Goal: Transaction & Acquisition: Subscribe to service/newsletter

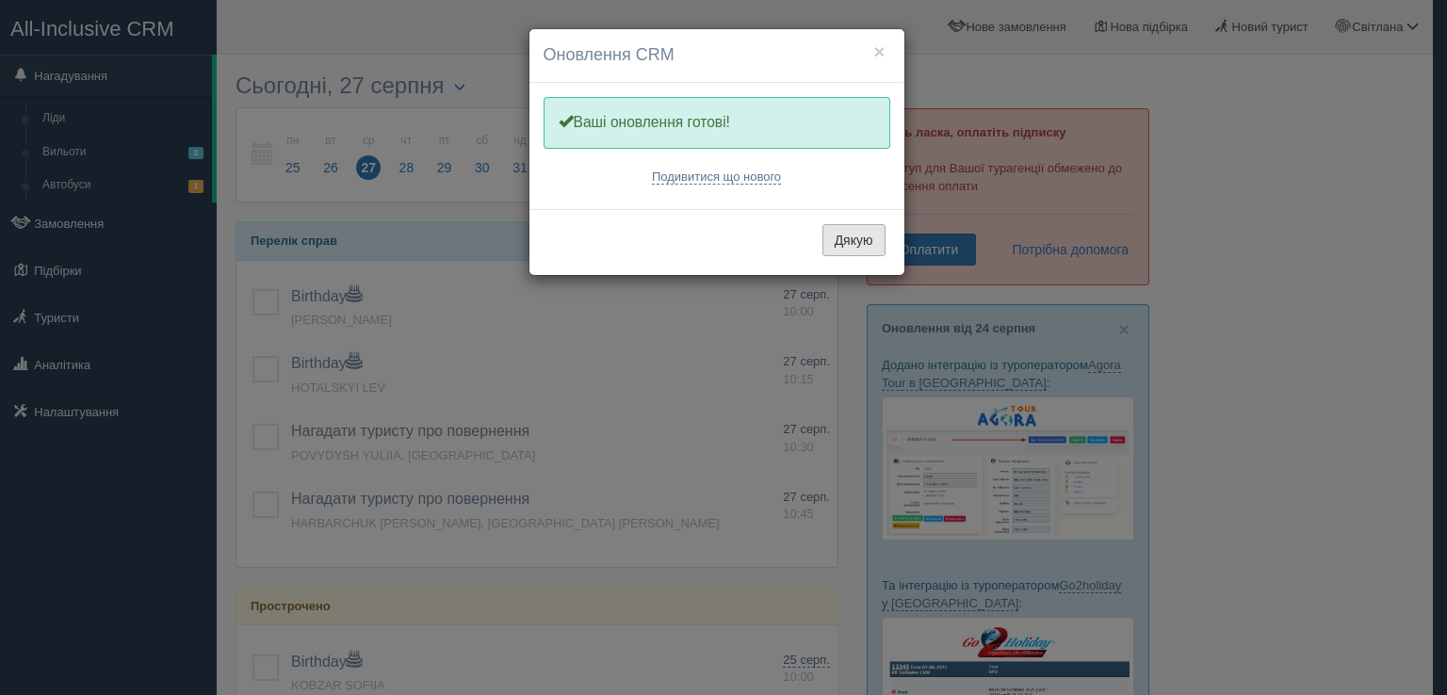
click at [852, 238] on button "Дякую" at bounding box center [853, 240] width 63 height 32
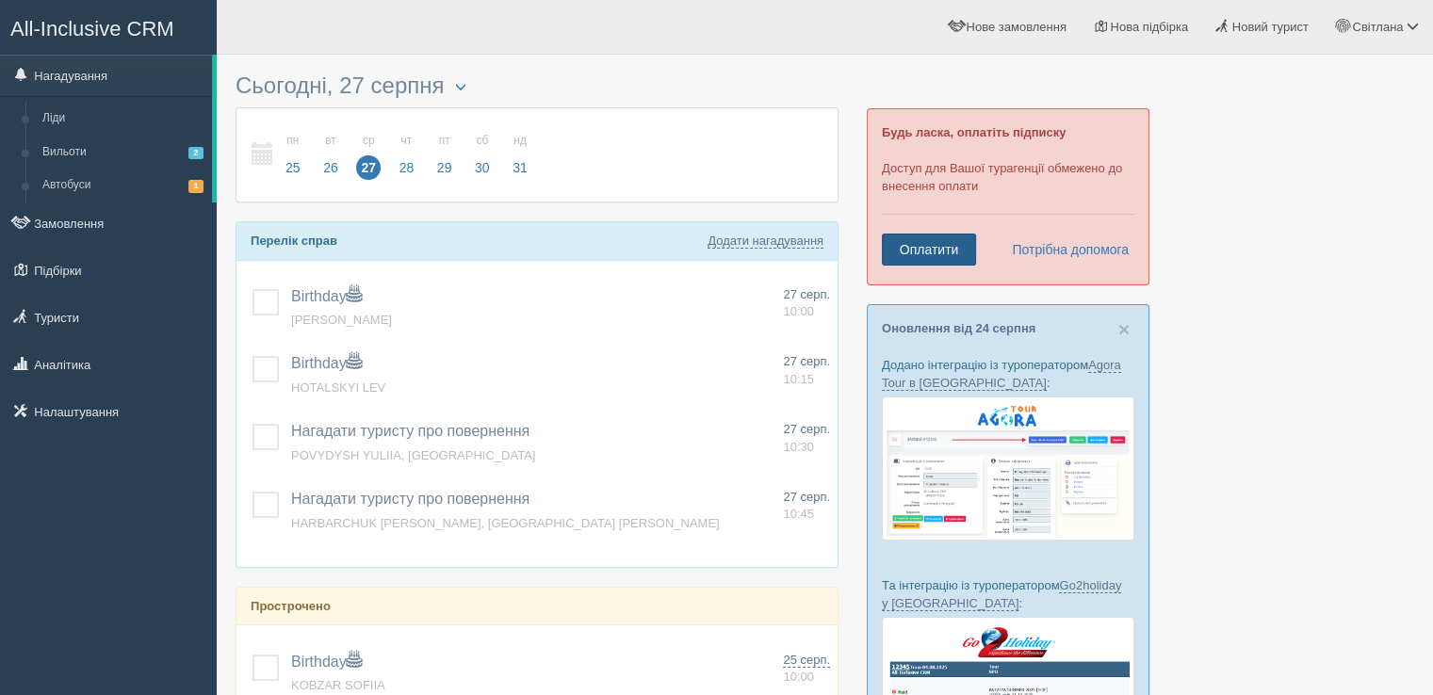
click at [919, 242] on link "Оплатити" at bounding box center [929, 250] width 94 height 32
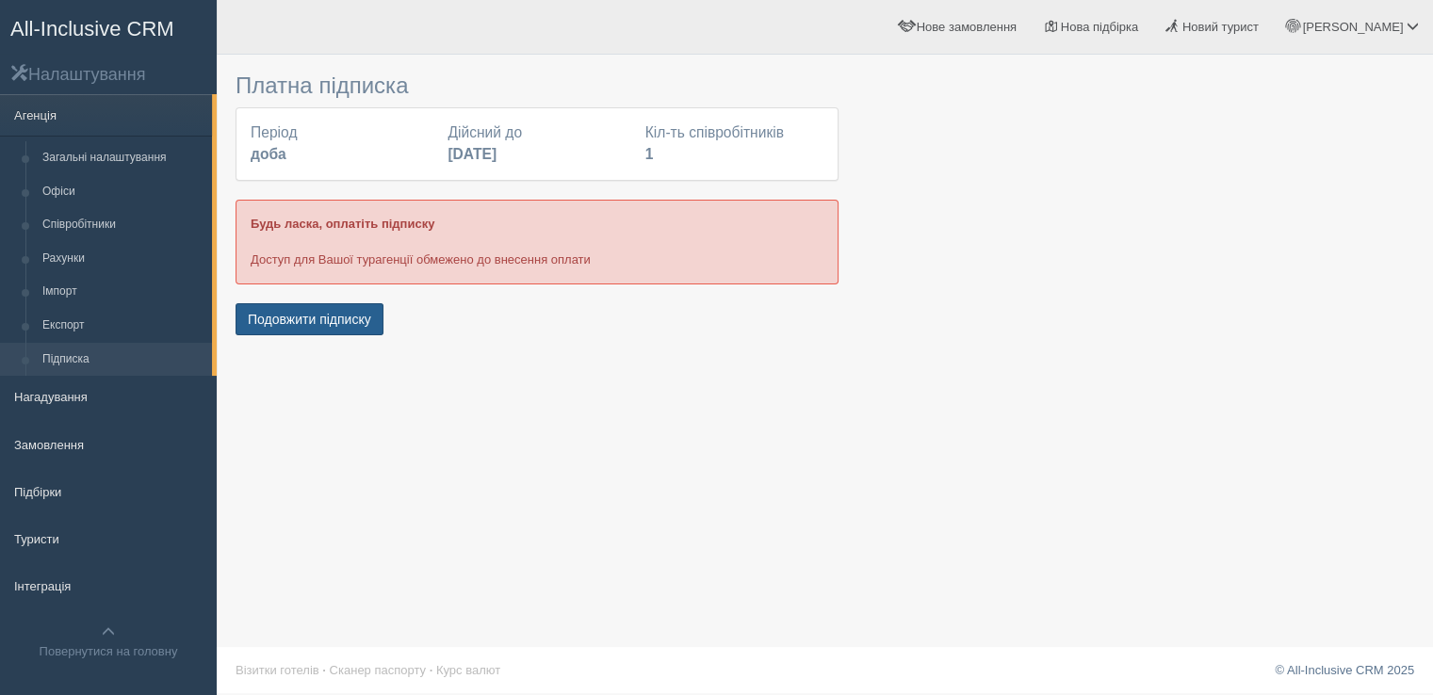
click at [307, 314] on button "Подовжити підписку" at bounding box center [310, 319] width 148 height 32
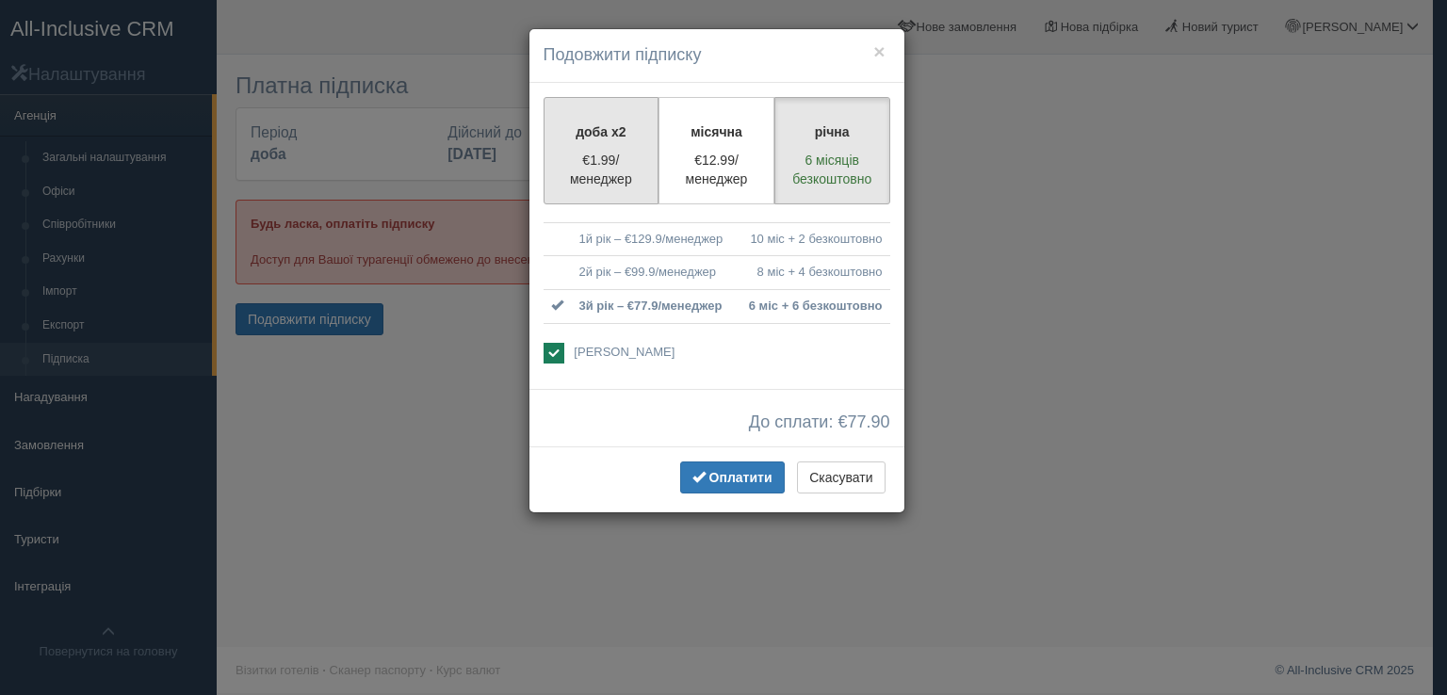
click at [584, 163] on p "€1.99/менеджер" at bounding box center [601, 170] width 91 height 38
radio input "true"
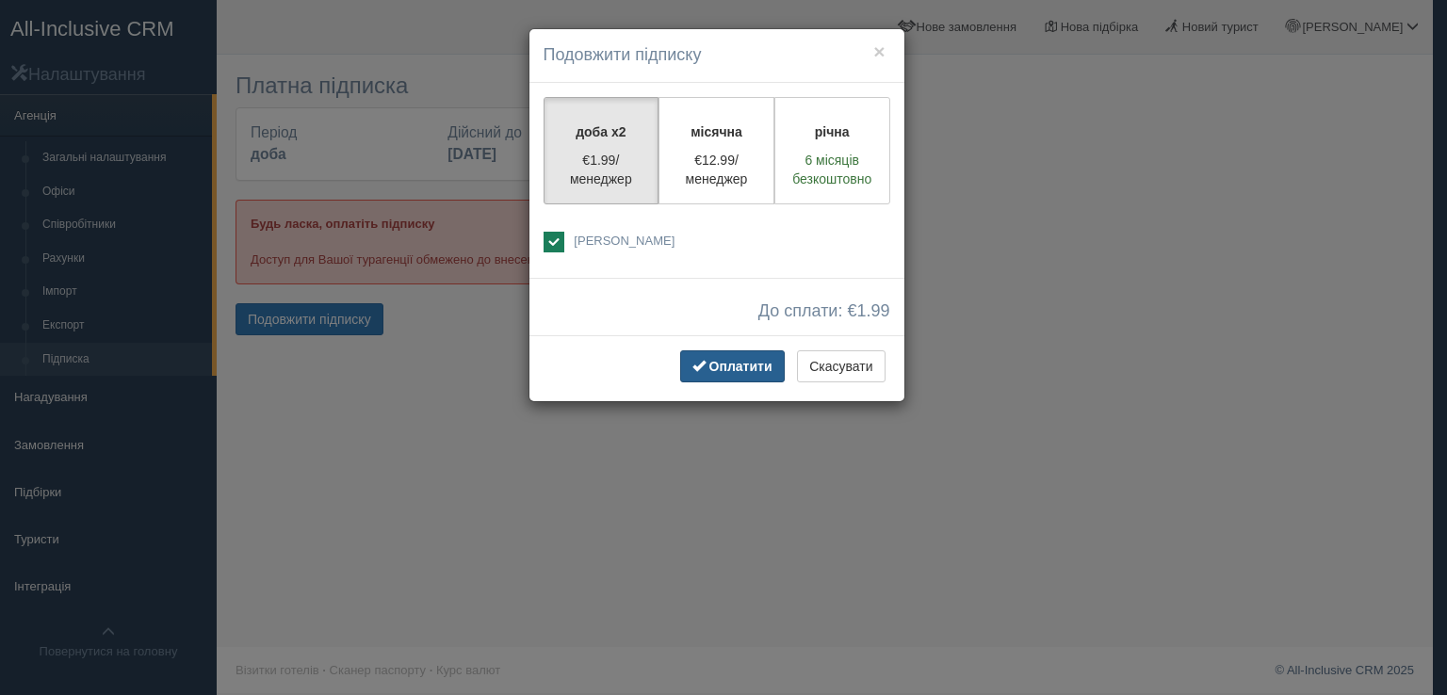
click at [727, 361] on span "Оплатити" at bounding box center [740, 366] width 63 height 15
